Goal: Transaction & Acquisition: Purchase product/service

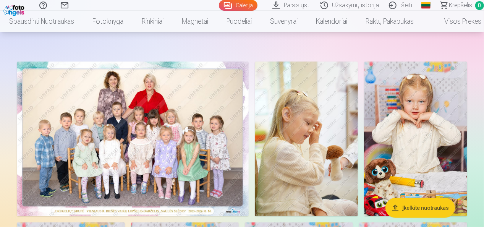
scroll to position [38, 0]
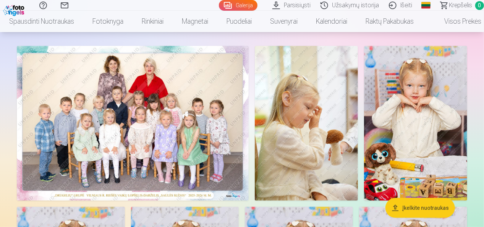
click at [158, 131] on img at bounding box center [133, 123] width 232 height 155
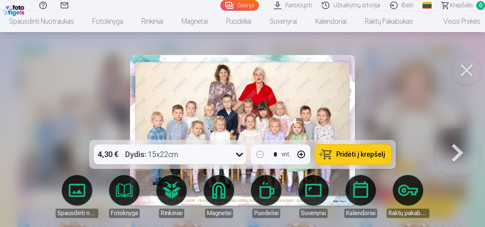
click at [348, 153] on span "Pridėti į krepšelį" at bounding box center [361, 154] width 49 height 7
click at [468, 73] on button at bounding box center [467, 70] width 31 height 31
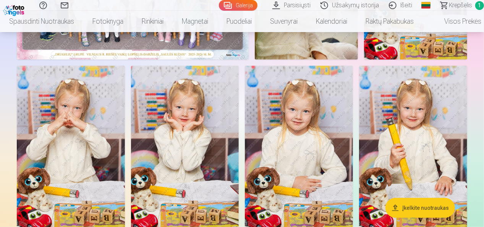
scroll to position [191, 0]
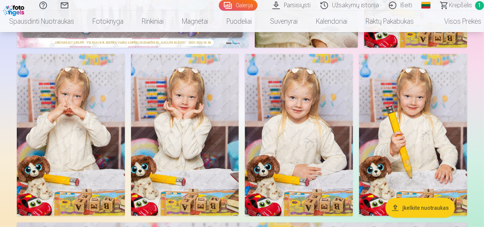
click at [188, 126] on img at bounding box center [185, 135] width 108 height 162
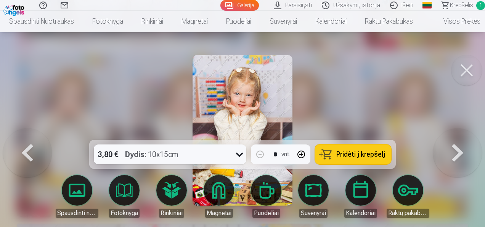
click at [239, 98] on img at bounding box center [243, 130] width 100 height 150
click at [465, 69] on button at bounding box center [467, 70] width 31 height 31
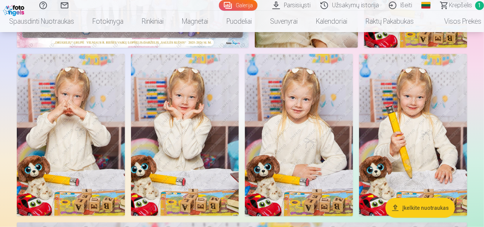
click at [288, 130] on img at bounding box center [299, 135] width 108 height 162
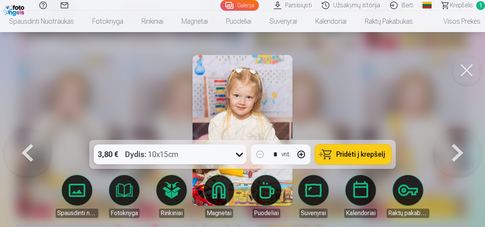
click at [466, 69] on button at bounding box center [467, 70] width 31 height 31
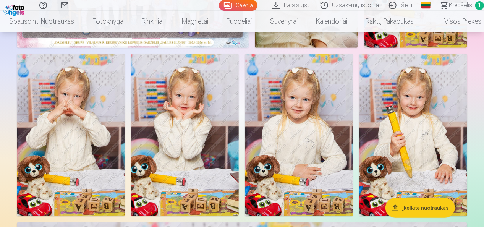
click at [420, 116] on img at bounding box center [413, 135] width 108 height 162
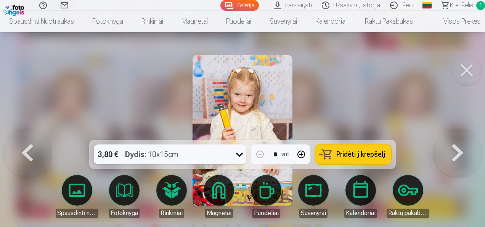
click at [464, 70] on button at bounding box center [467, 70] width 31 height 31
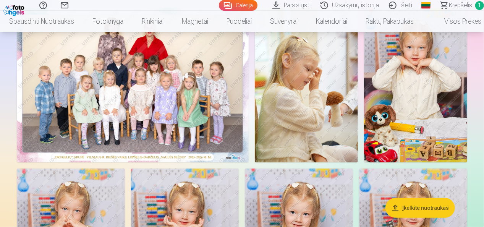
scroll to position [38, 0]
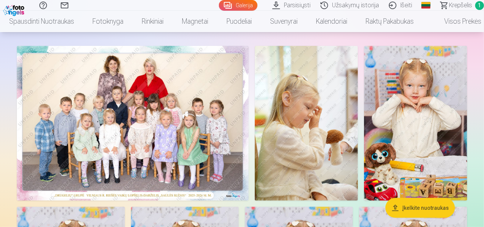
click at [423, 124] on img at bounding box center [415, 123] width 103 height 155
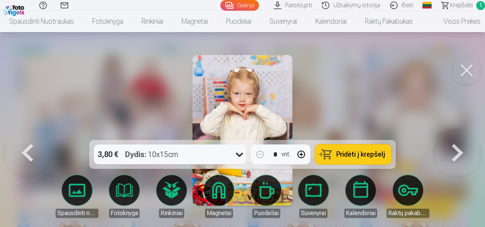
click at [465, 71] on button at bounding box center [467, 70] width 31 height 31
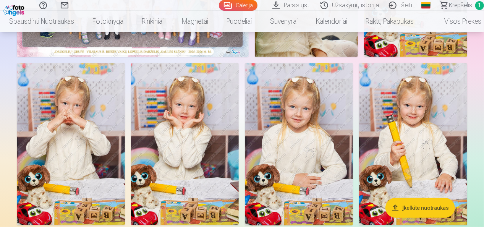
scroll to position [191, 0]
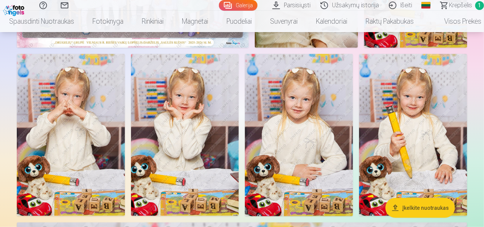
click at [191, 141] on img at bounding box center [185, 135] width 108 height 162
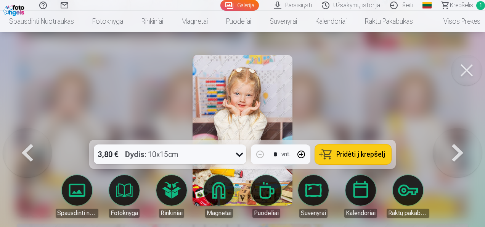
click at [301, 155] on button "button" at bounding box center [301, 154] width 18 height 18
click at [340, 153] on span "Pridėti į krepšelį" at bounding box center [361, 154] width 49 height 7
type input "*"
click at [467, 67] on button at bounding box center [467, 70] width 31 height 31
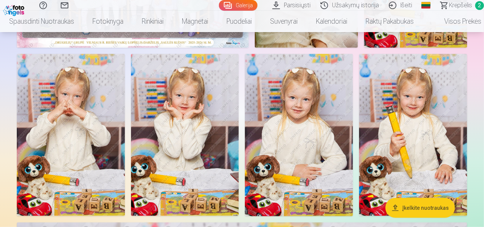
click at [286, 131] on img at bounding box center [299, 135] width 108 height 162
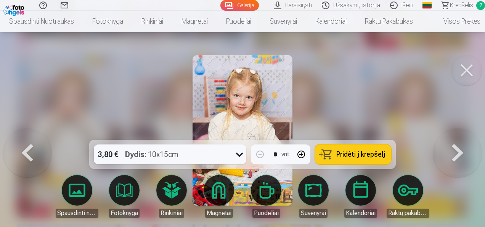
click at [357, 156] on span "Pridėti į krepšelį" at bounding box center [361, 154] width 49 height 7
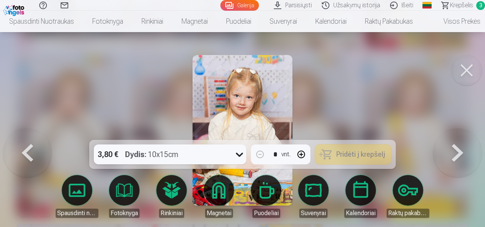
click at [468, 71] on button at bounding box center [467, 70] width 31 height 31
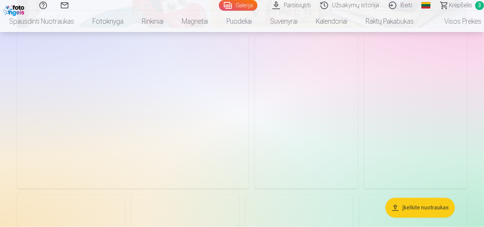
scroll to position [687, 0]
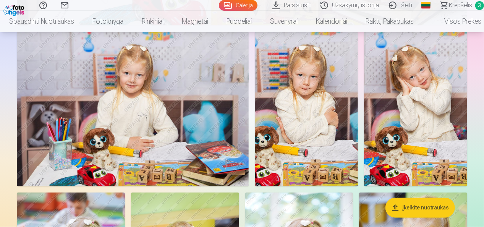
click at [411, 113] on img at bounding box center [415, 109] width 103 height 155
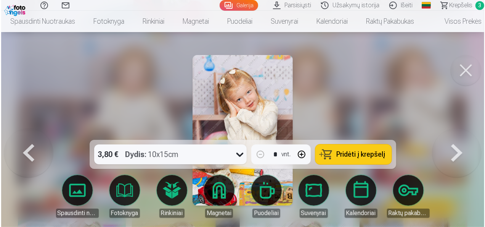
scroll to position [688, 0]
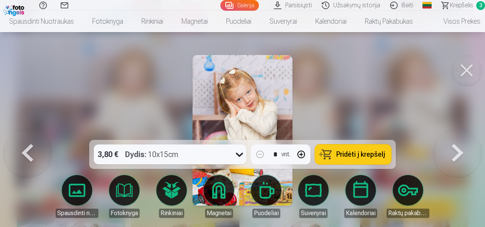
click at [301, 155] on button "button" at bounding box center [301, 154] width 18 height 18
click at [361, 151] on span "Pridėti į krepšelį" at bounding box center [361, 154] width 49 height 7
type input "*"
click at [465, 71] on button at bounding box center [467, 70] width 31 height 31
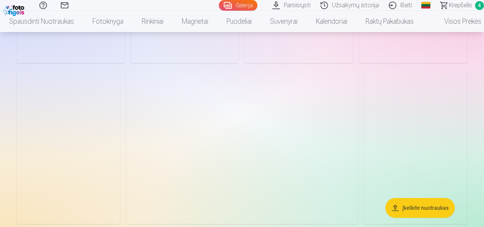
scroll to position [1336, 0]
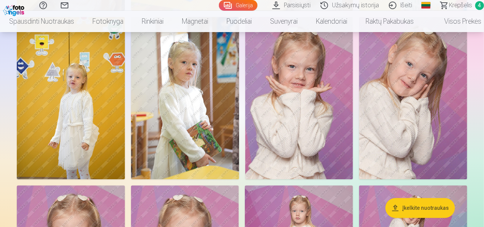
click at [287, 118] on img at bounding box center [299, 98] width 108 height 162
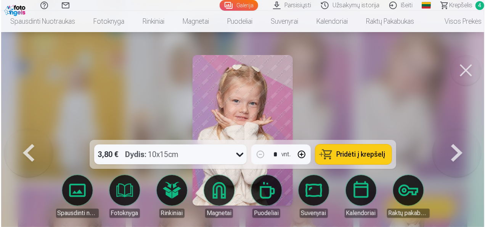
scroll to position [1033, 0]
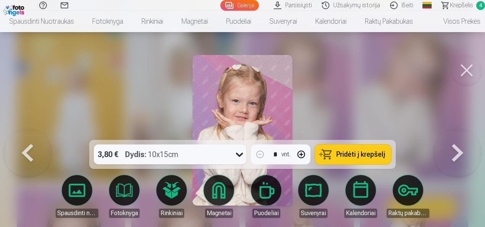
click at [302, 156] on button "button" at bounding box center [301, 154] width 18 height 18
click at [330, 152] on button "Pridėti į krepšelį" at bounding box center [353, 154] width 76 height 20
type input "*"
drag, startPoint x: 471, startPoint y: 67, endPoint x: 409, endPoint y: 119, distance: 80.7
click at [471, 68] on button at bounding box center [467, 70] width 31 height 31
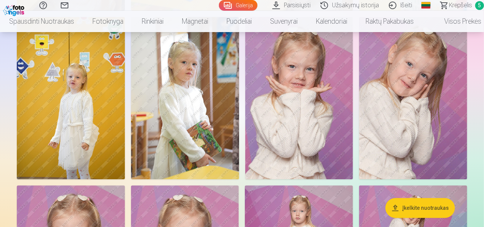
click at [391, 122] on img at bounding box center [413, 98] width 108 height 162
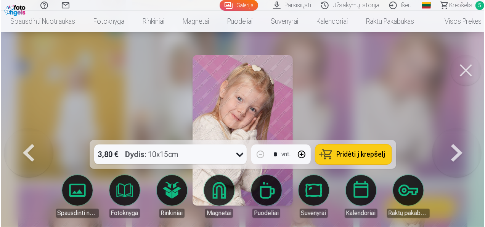
scroll to position [1033, 0]
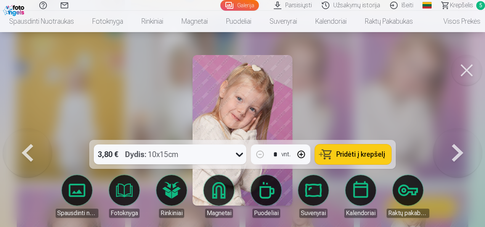
click at [299, 158] on button "button" at bounding box center [301, 154] width 18 height 18
type input "*"
click at [461, 68] on button at bounding box center [467, 70] width 31 height 31
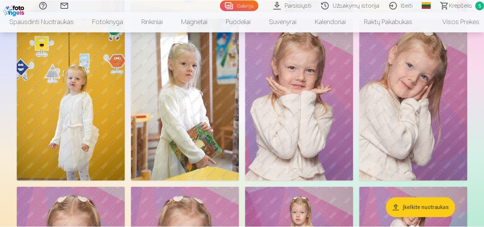
scroll to position [1030, 0]
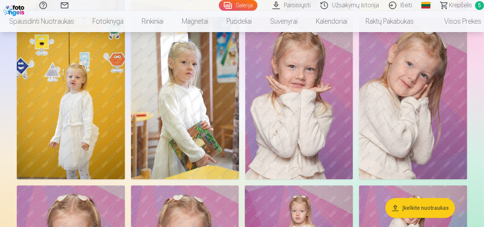
click at [385, 95] on img at bounding box center [413, 98] width 108 height 162
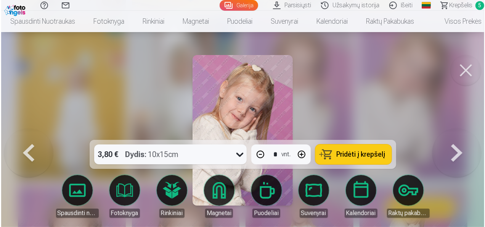
scroll to position [1033, 0]
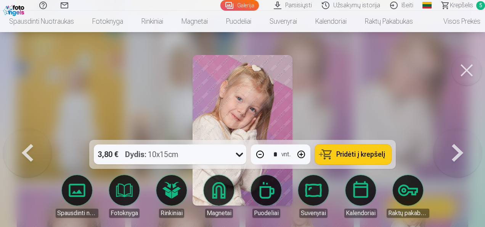
click at [343, 156] on span "Pridėti į krepšelį" at bounding box center [361, 154] width 49 height 7
type input "*"
click at [467, 75] on button at bounding box center [467, 70] width 31 height 31
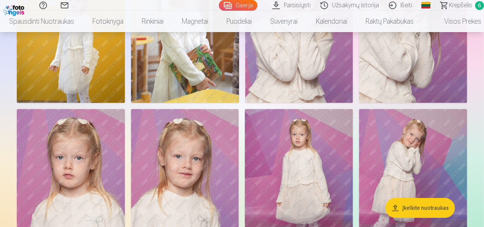
scroll to position [1183, 0]
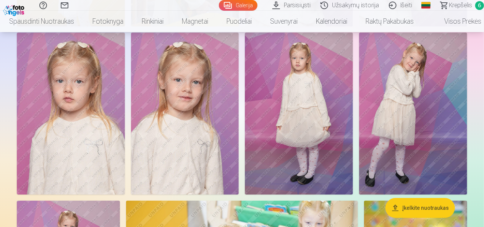
click at [92, 146] on img at bounding box center [71, 113] width 108 height 162
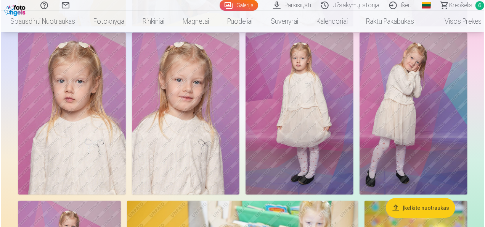
scroll to position [1187, 0]
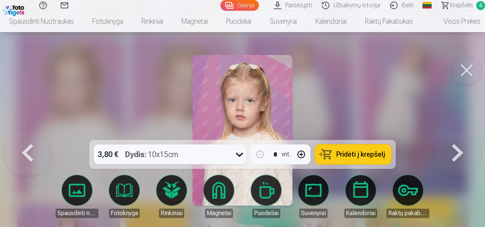
click at [467, 73] on button at bounding box center [467, 70] width 31 height 31
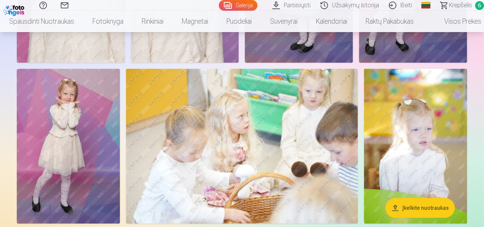
scroll to position [1336, 0]
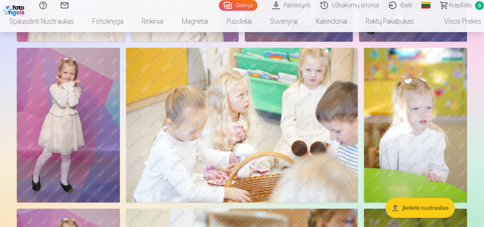
click at [79, 131] on img at bounding box center [68, 125] width 103 height 155
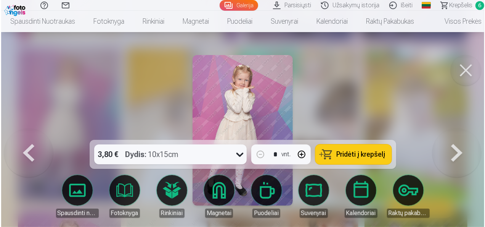
scroll to position [1340, 0]
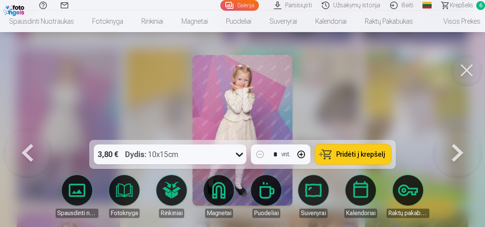
click at [301, 155] on button "button" at bounding box center [301, 154] width 18 height 18
click at [354, 155] on span "Pridėti į krepšelį" at bounding box center [361, 154] width 49 height 7
type input "*"
click at [469, 67] on button at bounding box center [467, 70] width 31 height 31
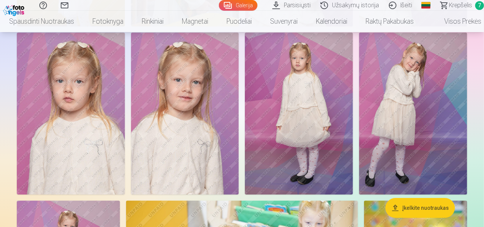
scroll to position [1183, 0]
click at [84, 134] on img at bounding box center [71, 113] width 108 height 162
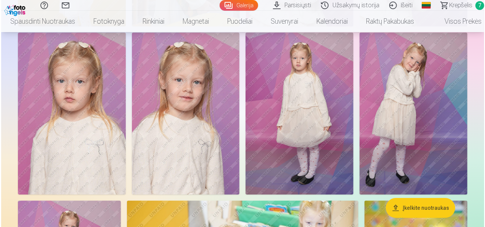
scroll to position [1187, 0]
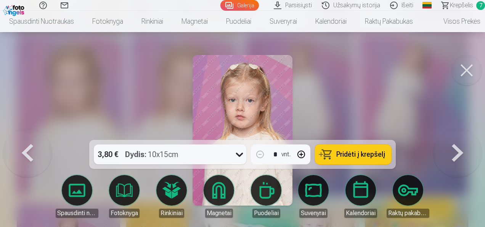
click at [298, 152] on button "button" at bounding box center [301, 154] width 18 height 18
click at [342, 160] on button "Pridėti į krepšelį" at bounding box center [353, 154] width 76 height 20
type input "*"
click at [469, 70] on button at bounding box center [467, 70] width 31 height 31
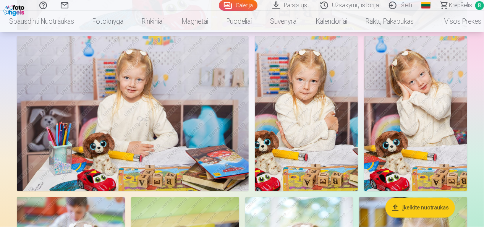
scroll to position [687, 0]
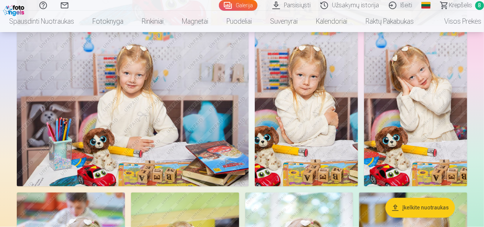
click at [421, 95] on img at bounding box center [415, 109] width 103 height 155
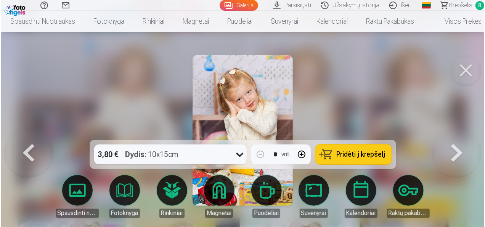
scroll to position [688, 0]
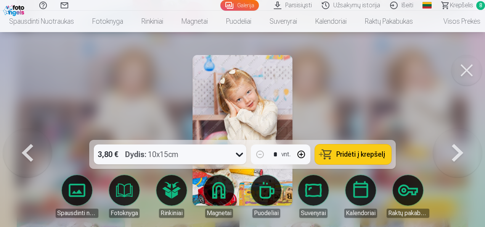
click at [465, 71] on button at bounding box center [467, 70] width 31 height 31
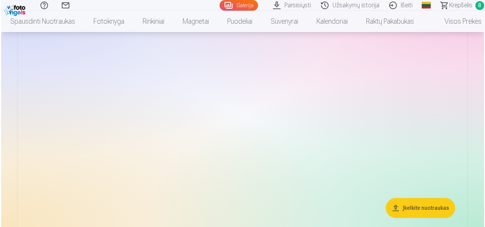
scroll to position [2557, 0]
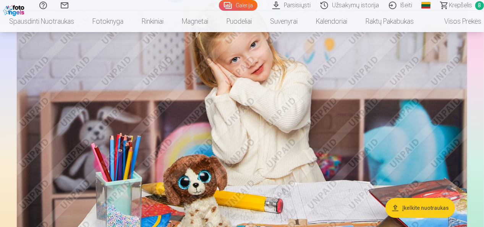
click at [332, 102] on img at bounding box center [242, 121] width 450 height 300
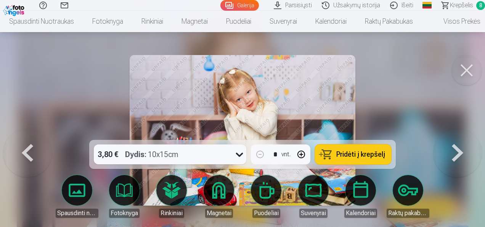
click at [301, 155] on button "button" at bounding box center [301, 154] width 18 height 18
click at [343, 150] on button "Pridėti į krepšelį" at bounding box center [353, 154] width 76 height 20
type input "*"
click at [461, 6] on span "Krepšelis" at bounding box center [461, 5] width 23 height 9
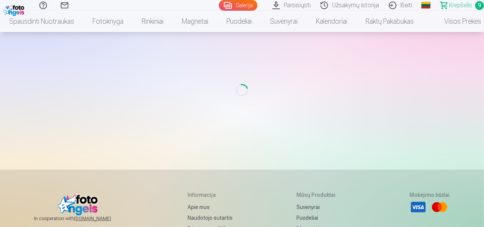
scroll to position [38, 0]
